Goal: Task Accomplishment & Management: Use online tool/utility

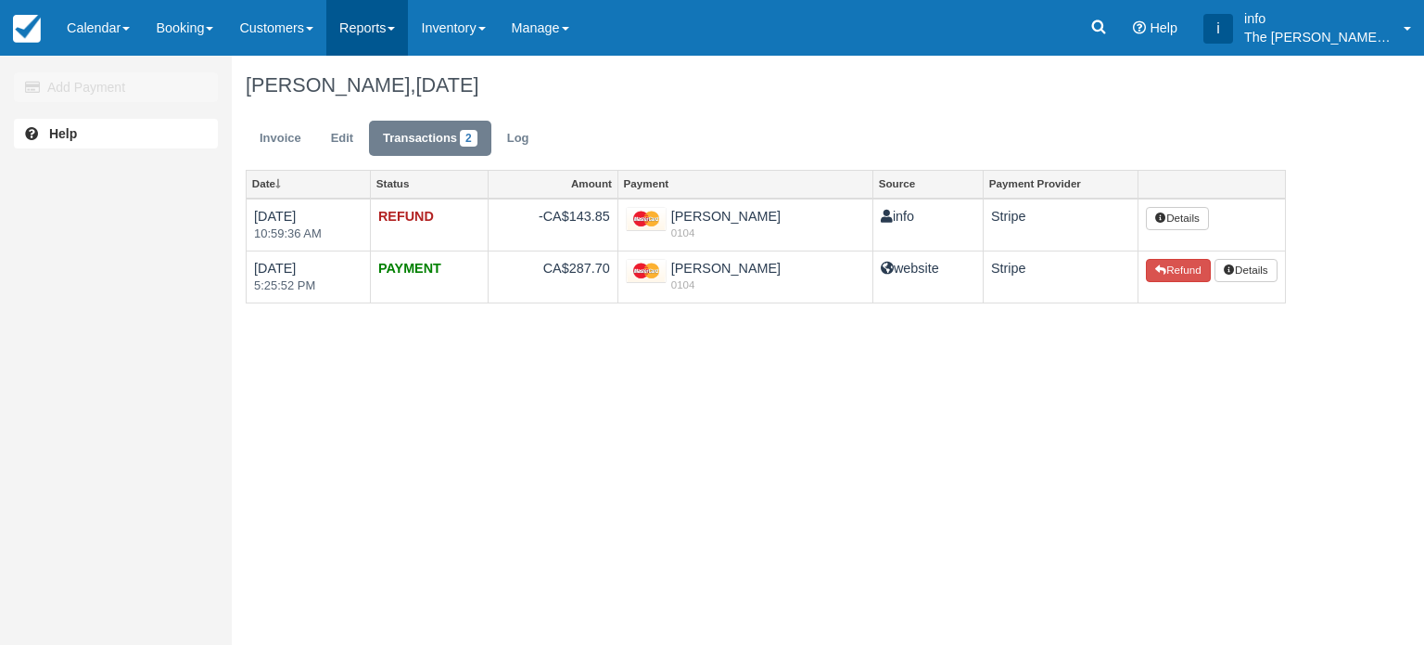
click at [378, 24] on link "Reports" at bounding box center [367, 28] width 82 height 56
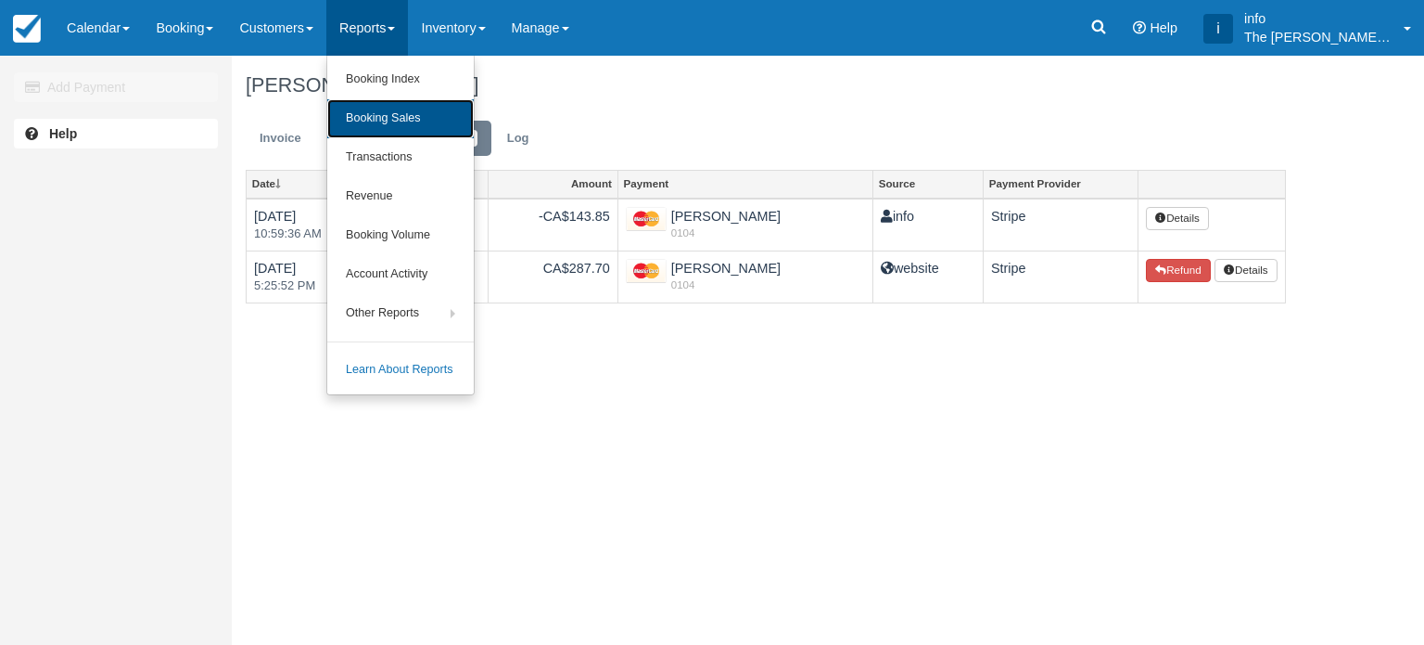
click at [395, 111] on link "Booking Sales" at bounding box center [400, 118] width 147 height 39
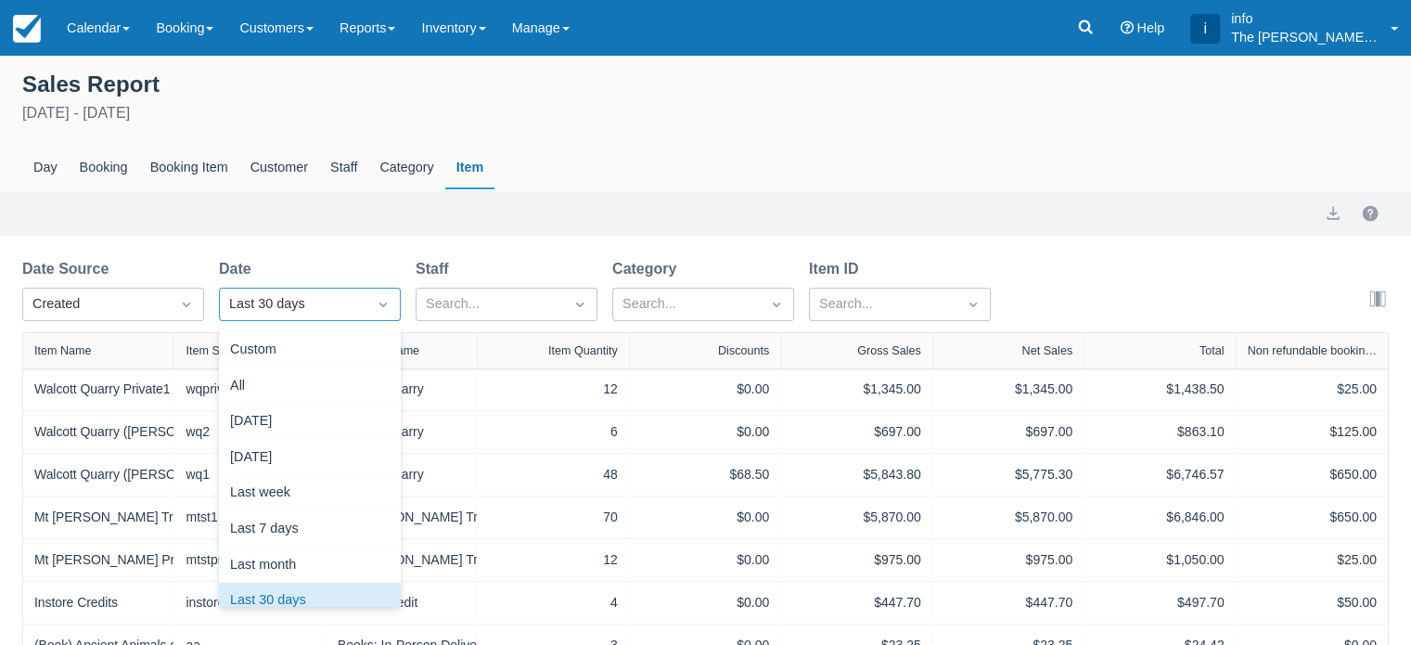
click at [300, 309] on div "Last 30 days" at bounding box center [293, 304] width 128 height 20
click at [300, 361] on div "Custom" at bounding box center [310, 350] width 182 height 36
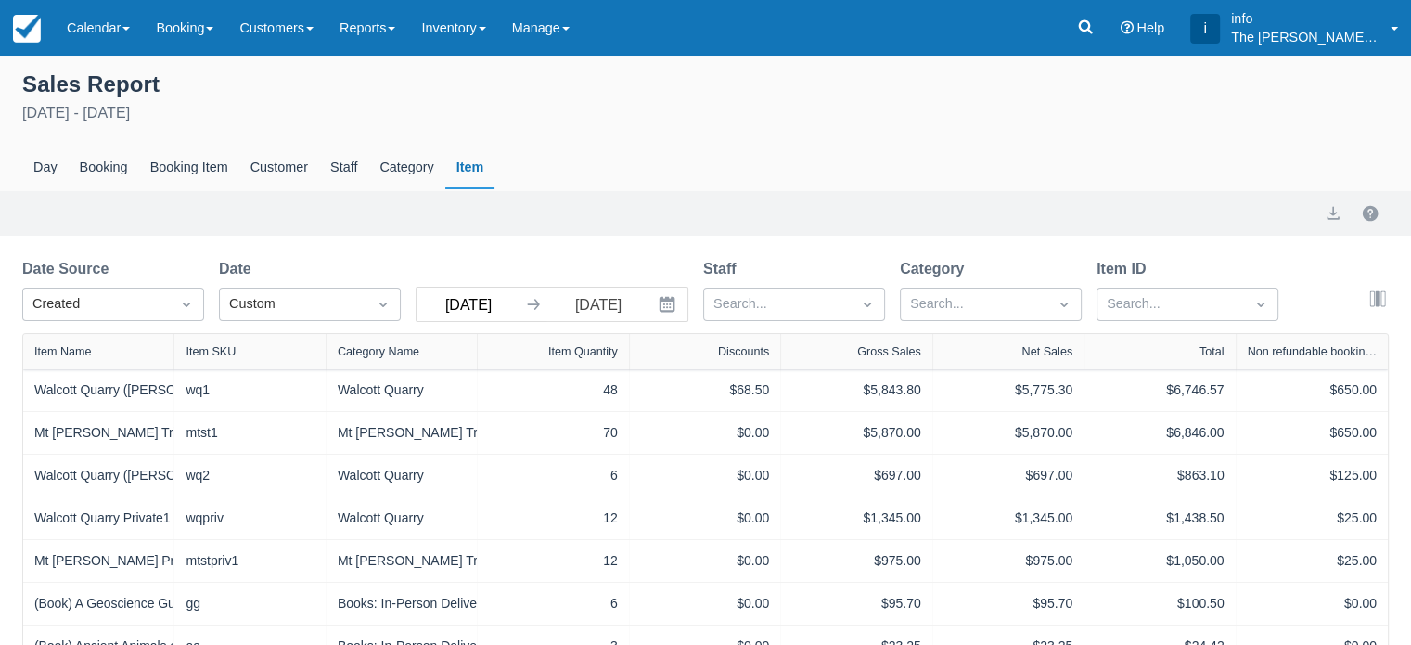
click at [491, 313] on input "[DATE]" at bounding box center [468, 303] width 104 height 33
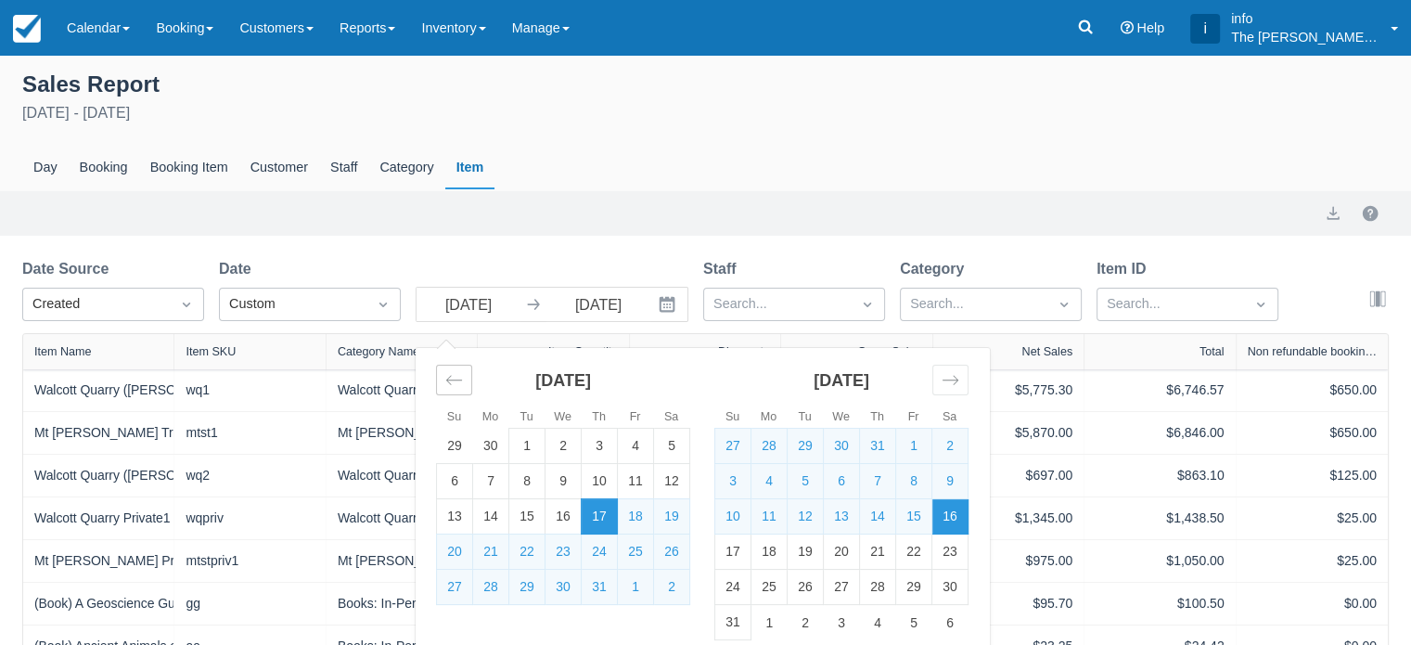
click at [450, 376] on icon "Move backward to switch to the previous month." at bounding box center [454, 380] width 18 height 18
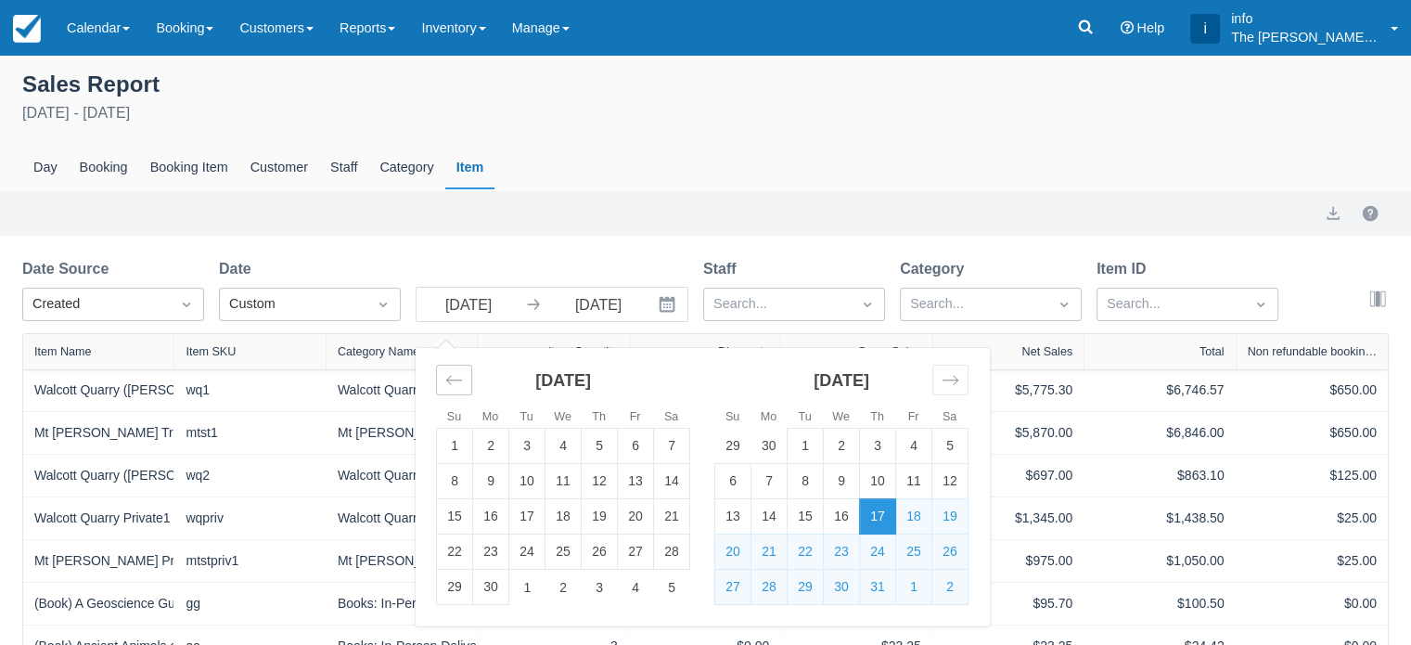
click at [450, 376] on icon "Move backward to switch to the previous month." at bounding box center [454, 380] width 18 height 18
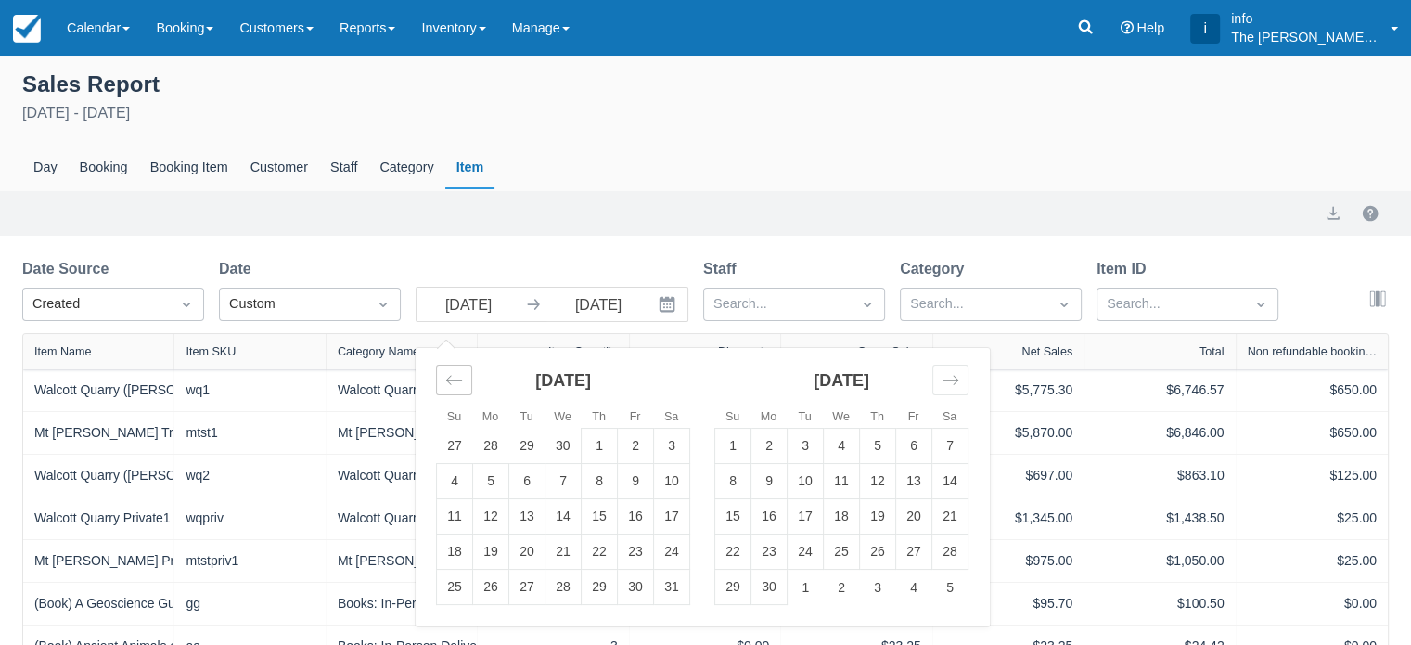
click at [450, 376] on icon "Move backward to switch to the previous month." at bounding box center [454, 380] width 18 height 18
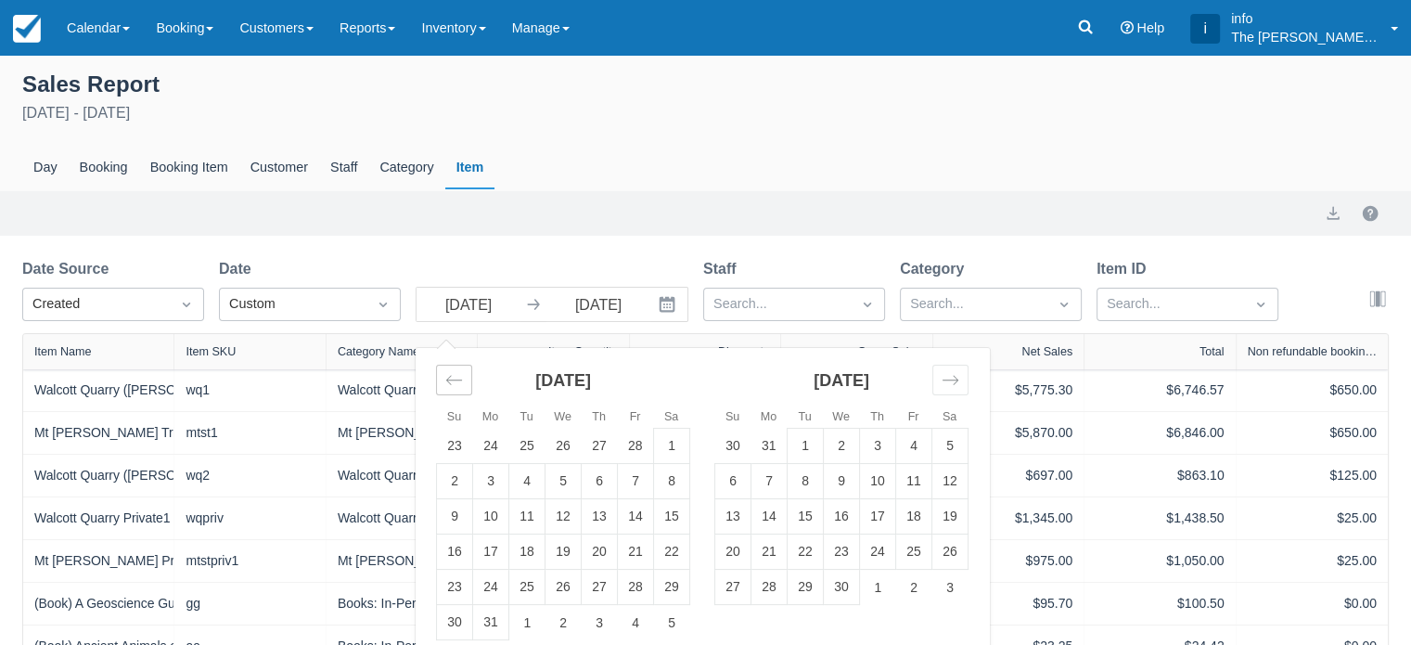
click at [450, 376] on icon "Move backward to switch to the previous month." at bounding box center [454, 380] width 18 height 18
click at [451, 376] on icon "Move backward to switch to the previous month." at bounding box center [454, 380] width 18 height 18
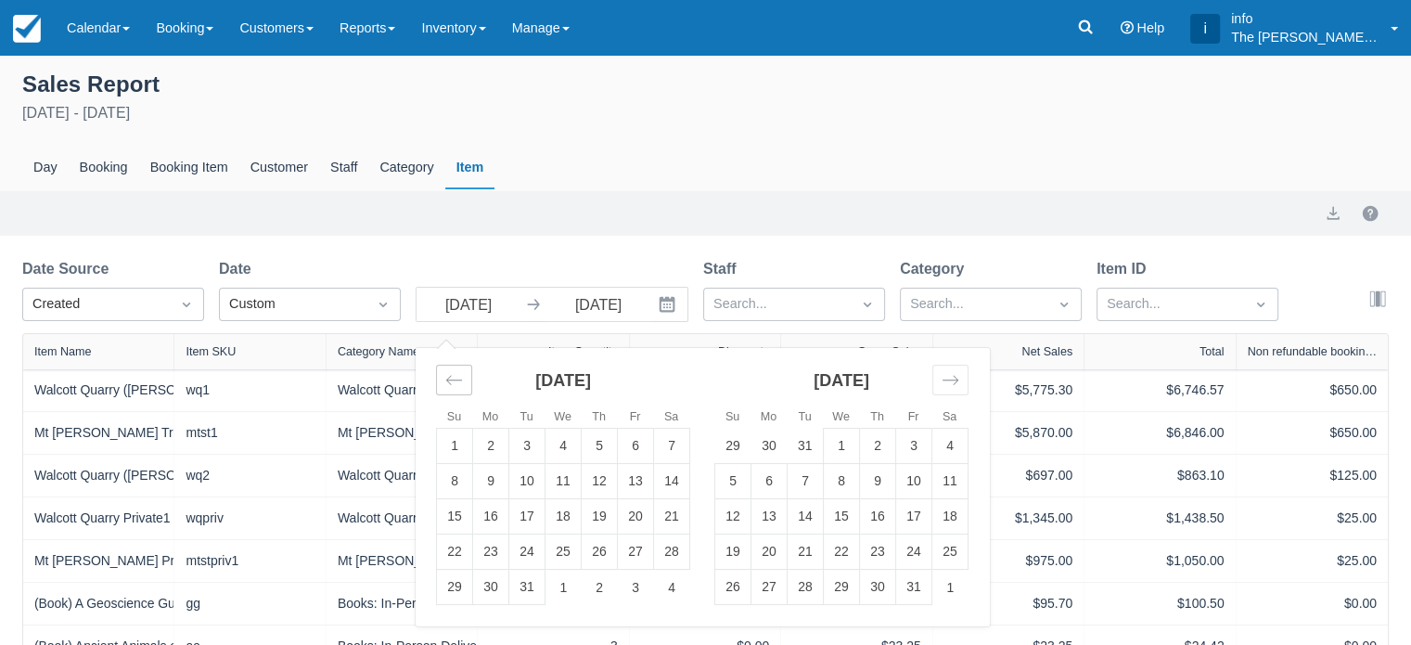
click at [451, 376] on icon "Move backward to switch to the previous month." at bounding box center [454, 380] width 18 height 18
click at [451, 377] on icon "Move backward to switch to the previous month." at bounding box center [454, 380] width 18 height 18
click at [452, 377] on icon "Move backward to switch to the previous month." at bounding box center [454, 380] width 18 height 18
click at [453, 377] on icon "Move backward to switch to the previous month." at bounding box center [454, 380] width 18 height 18
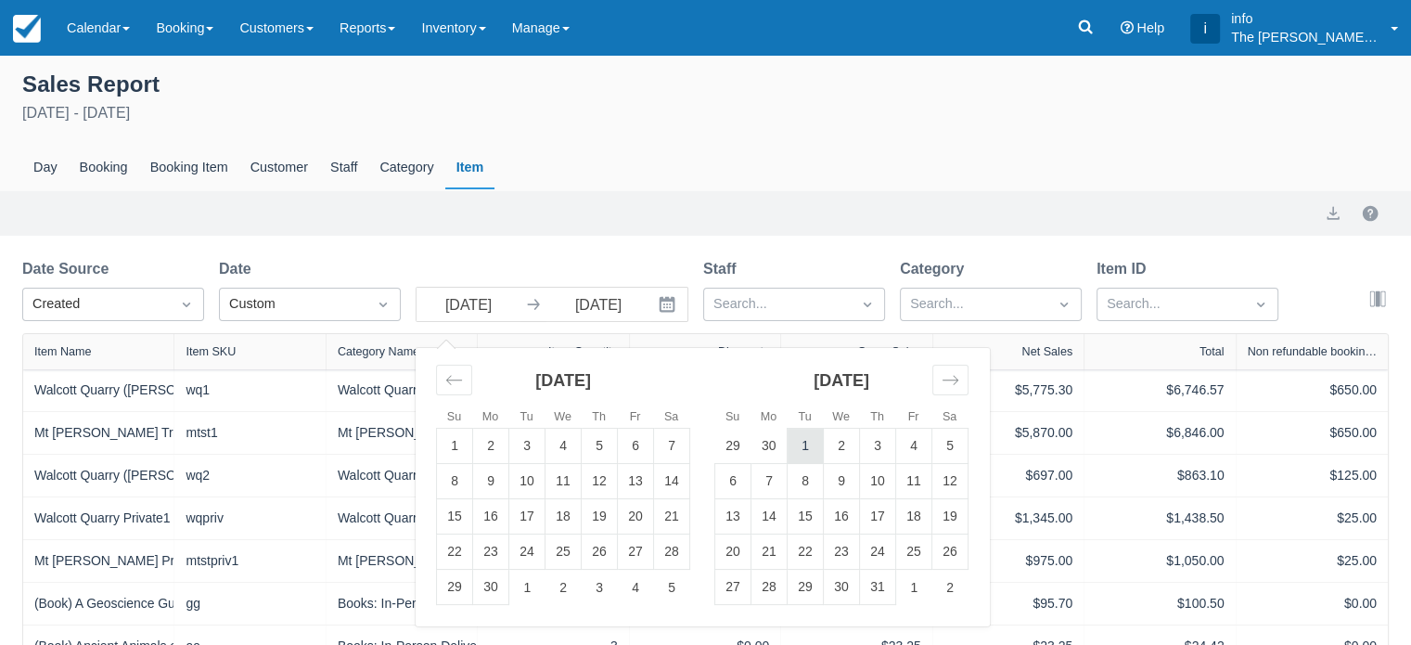
click at [801, 442] on td "1" at bounding box center [805, 445] width 36 height 35
type input "[DATE]"
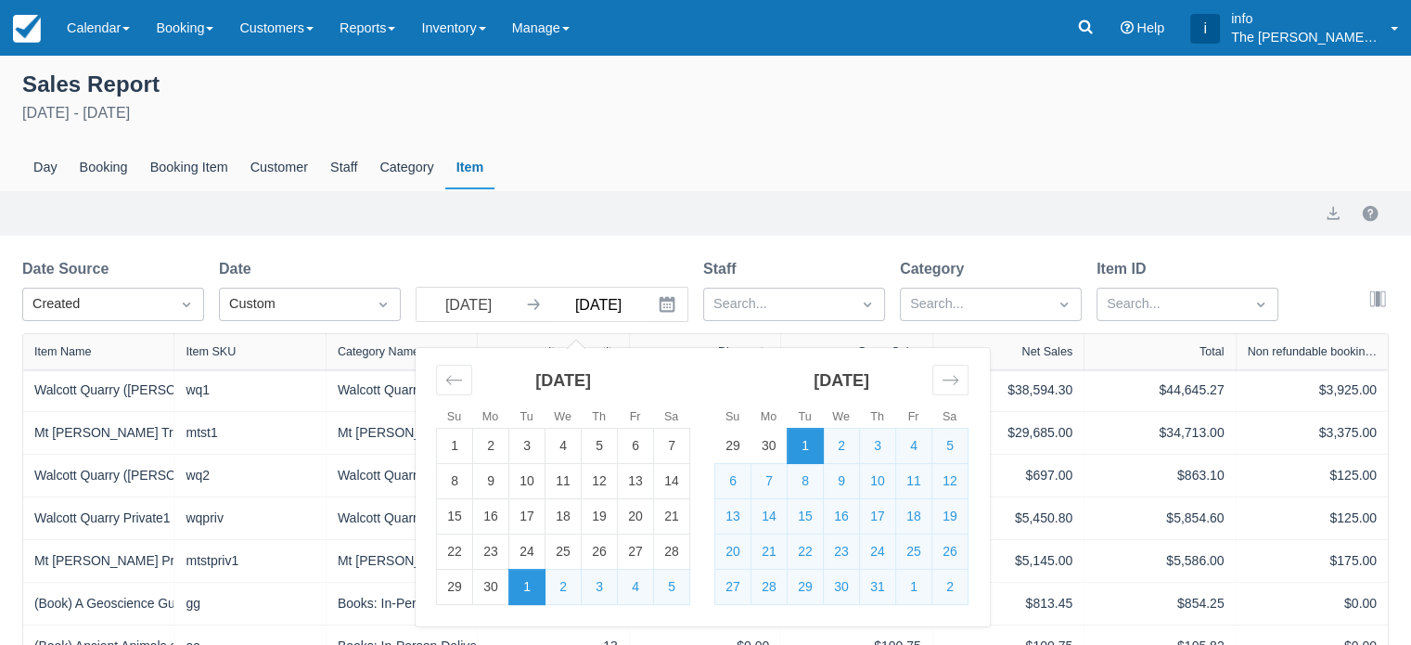
click at [596, 313] on input "[DATE]" at bounding box center [598, 303] width 104 height 33
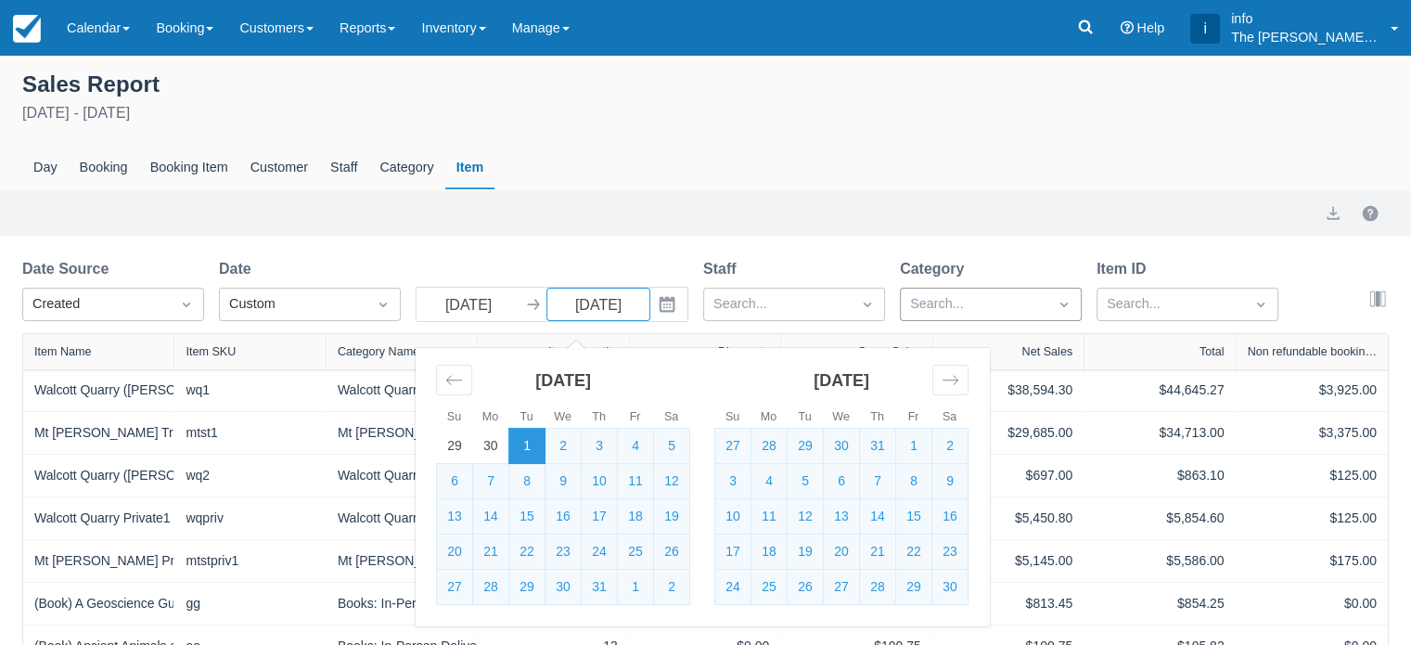
click at [994, 313] on div at bounding box center [974, 304] width 128 height 24
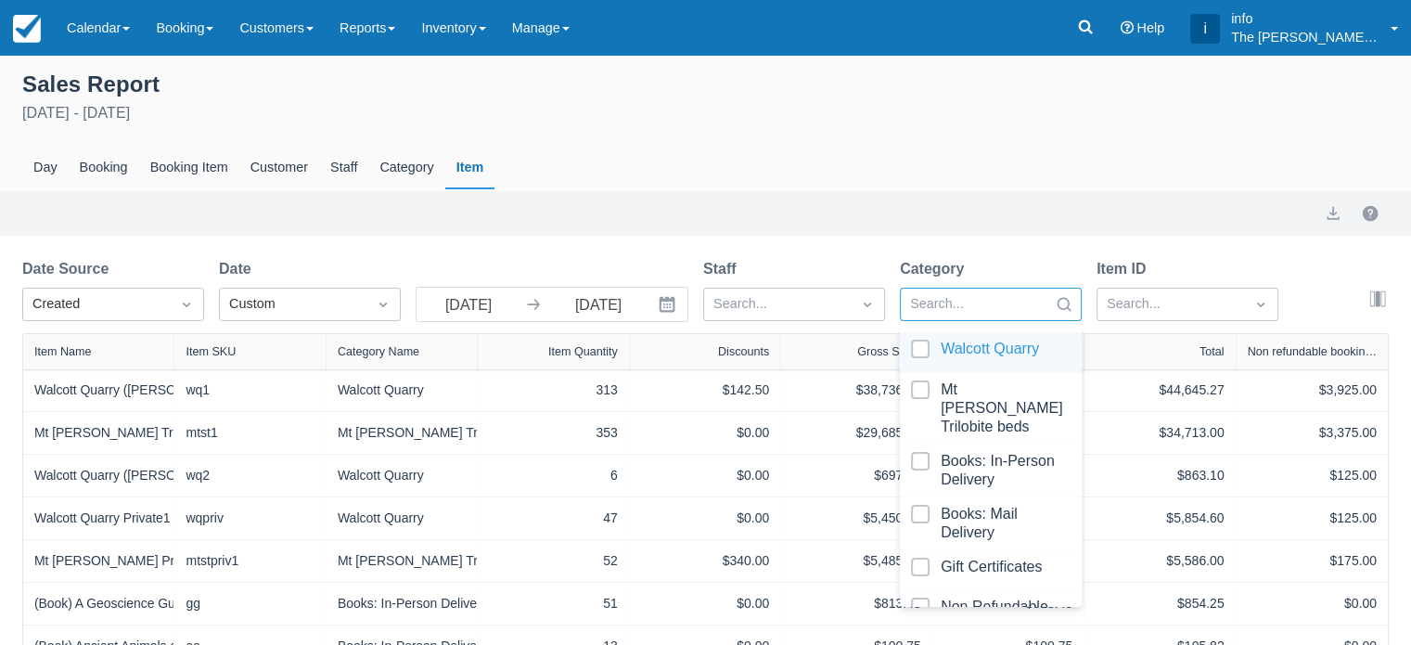
click at [917, 348] on div at bounding box center [991, 351] width 160 height 25
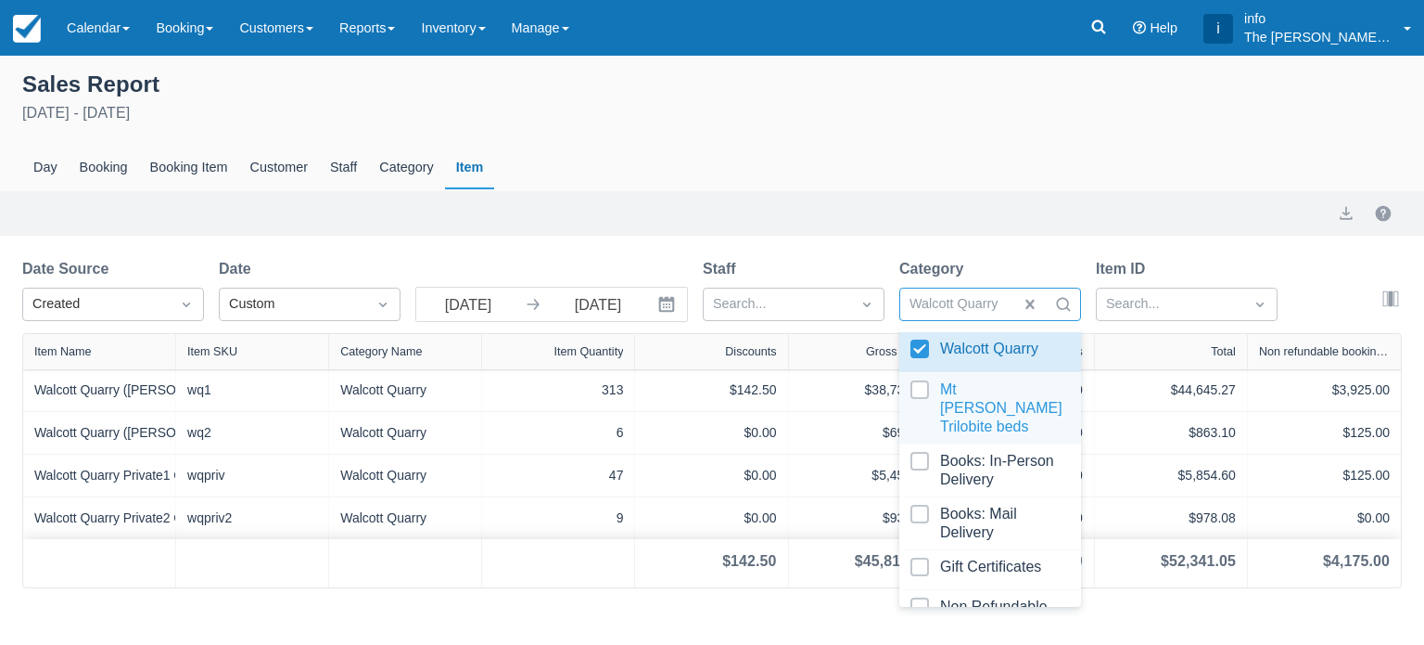
click at [918, 392] on div at bounding box center [991, 408] width 160 height 56
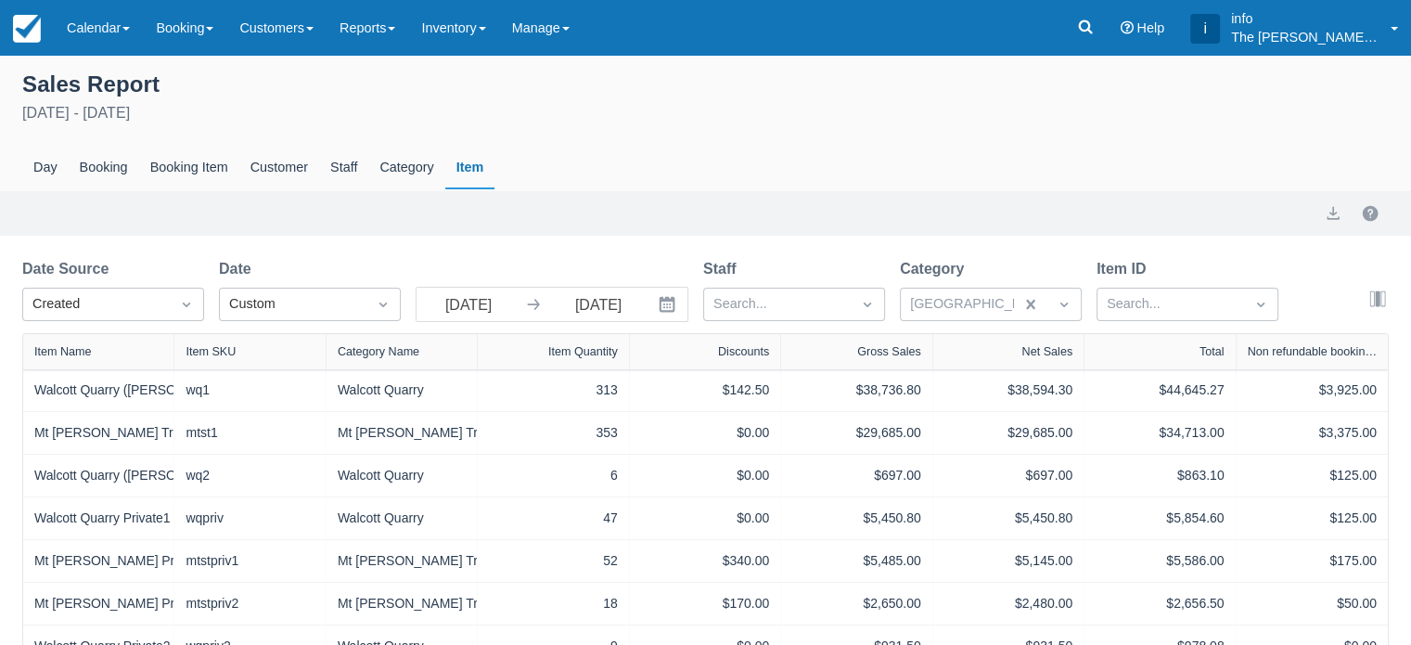
click at [1087, 131] on div "Sales Report [DATE] - [DATE] Day Booking Booking Item Customer Staff Category I…" at bounding box center [705, 129] width 1411 height 124
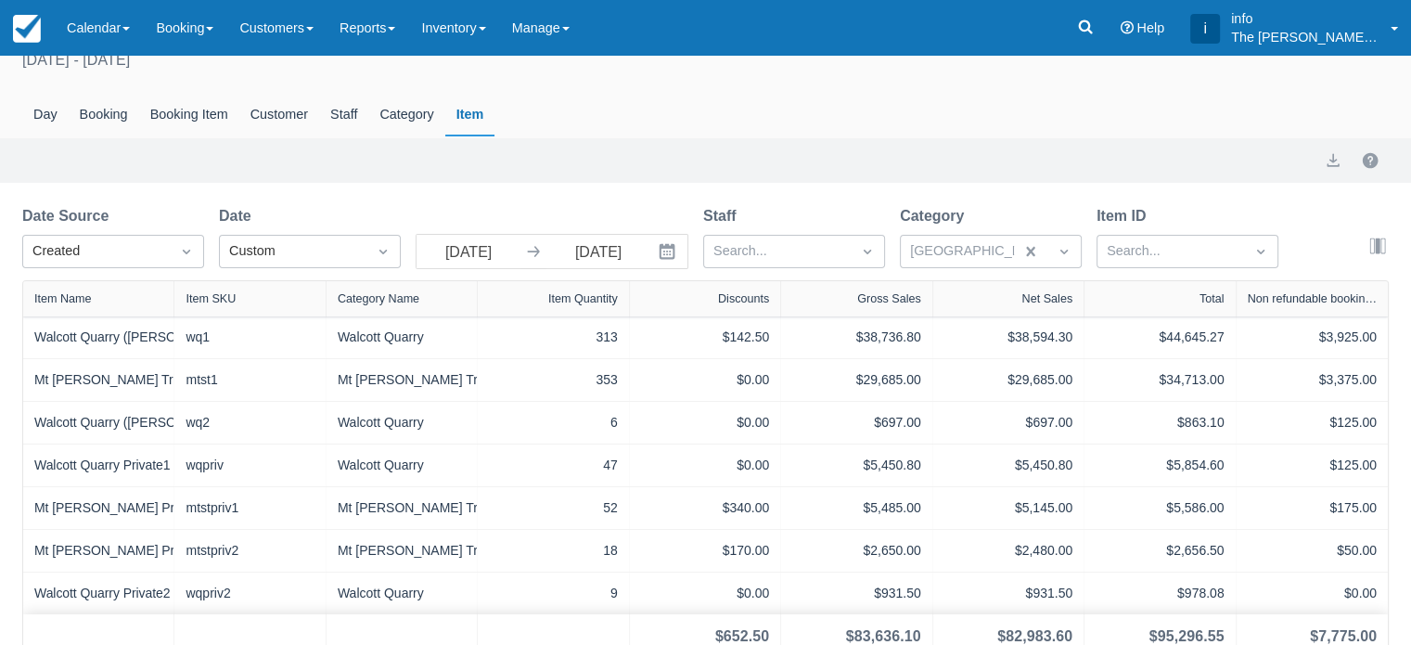
scroll to position [70, 0]
